Goal: Navigation & Orientation: Find specific page/section

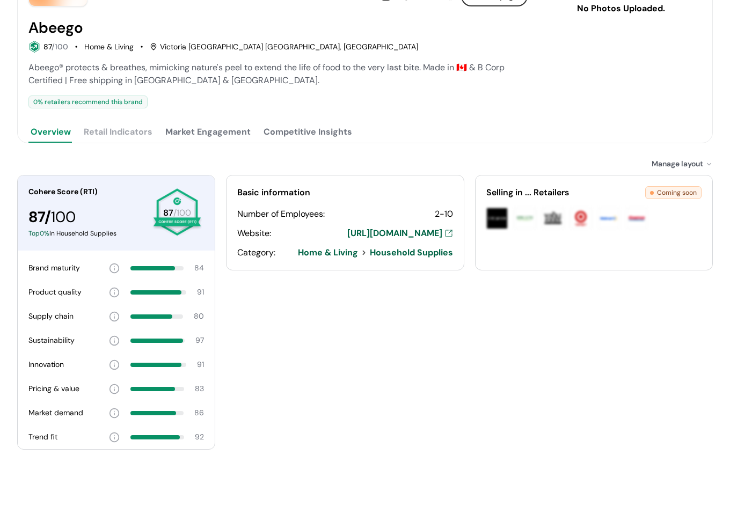
drag, startPoint x: 0, startPoint y: 0, endPoint x: 165, endPoint y: 133, distance: 212.2
click at [165, 136] on button "Market Engagement" at bounding box center [208, 131] width 90 height 21
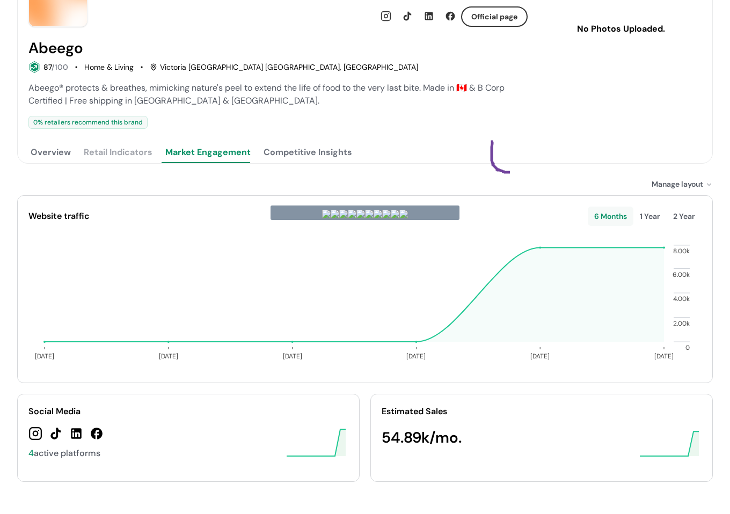
drag, startPoint x: 493, startPoint y: 141, endPoint x: 459, endPoint y: 183, distance: 53.5
click at [310, 145] on button "Competitive Insights" at bounding box center [307, 152] width 93 height 21
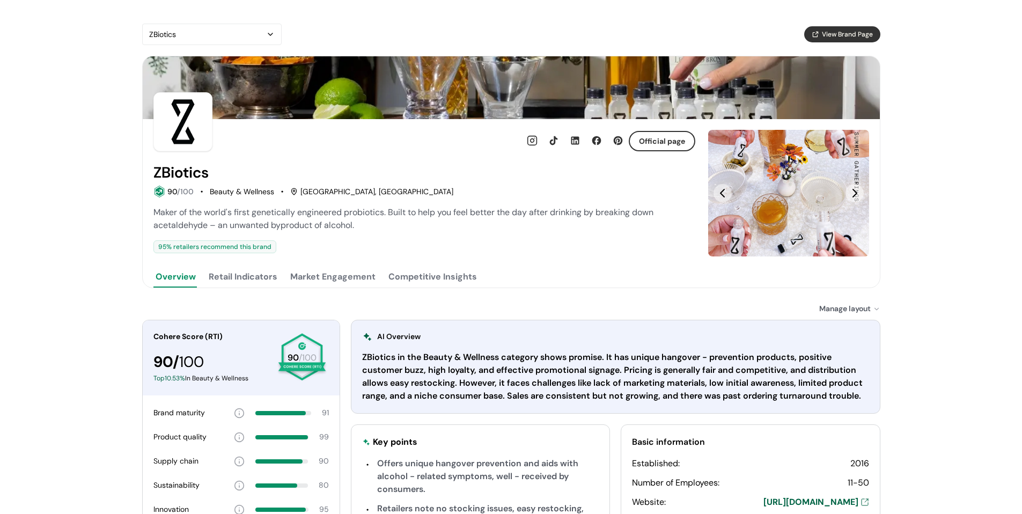
scroll to position [215, 0]
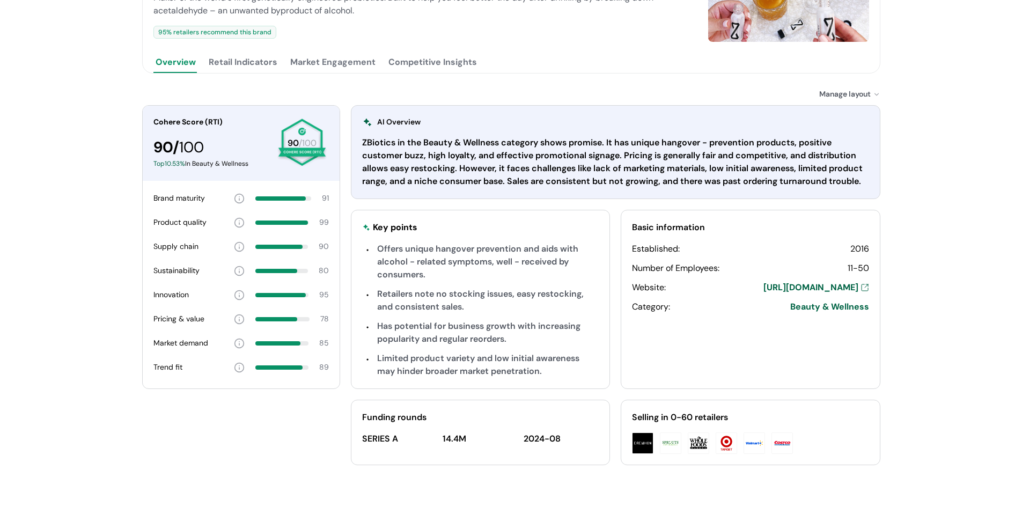
click at [227, 69] on button "Retail Indicators" at bounding box center [243, 62] width 73 height 21
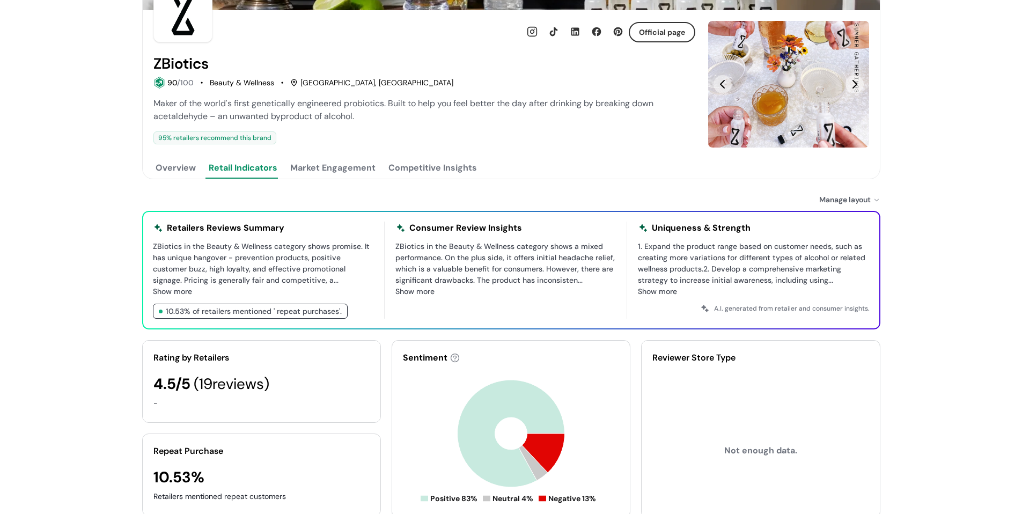
scroll to position [95, 0]
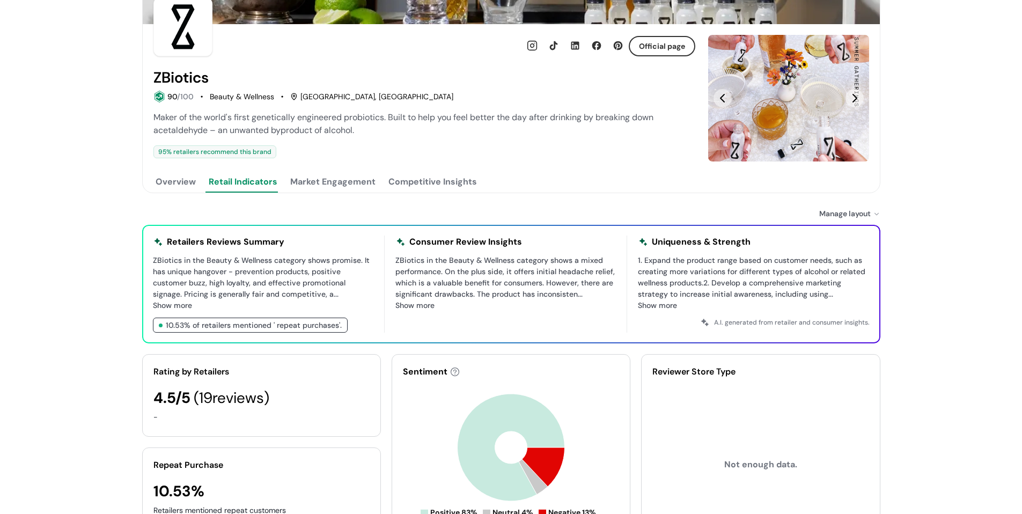
click at [335, 172] on button "Market Engagement" at bounding box center [333, 181] width 90 height 21
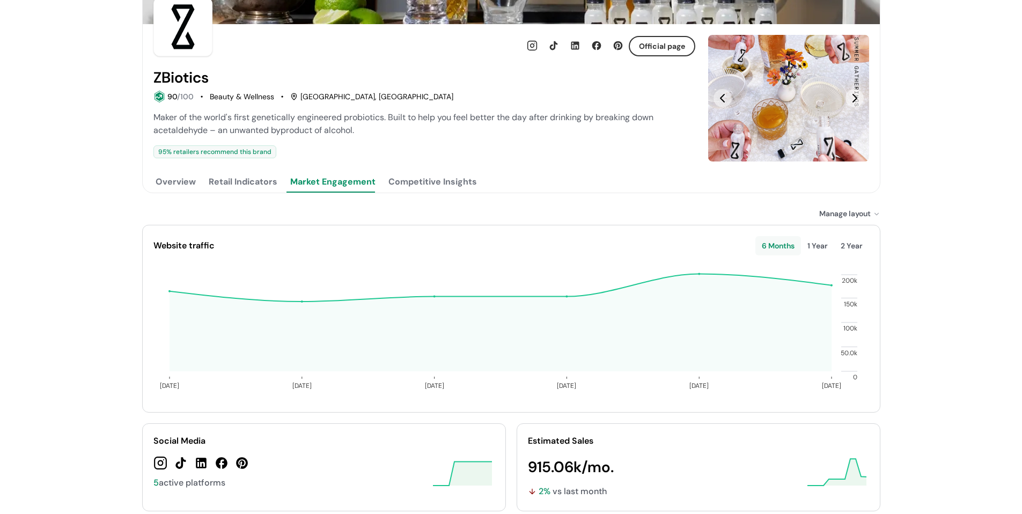
click at [430, 176] on button "Competitive Insights" at bounding box center [432, 181] width 93 height 21
